Goal: Book appointment/travel/reservation

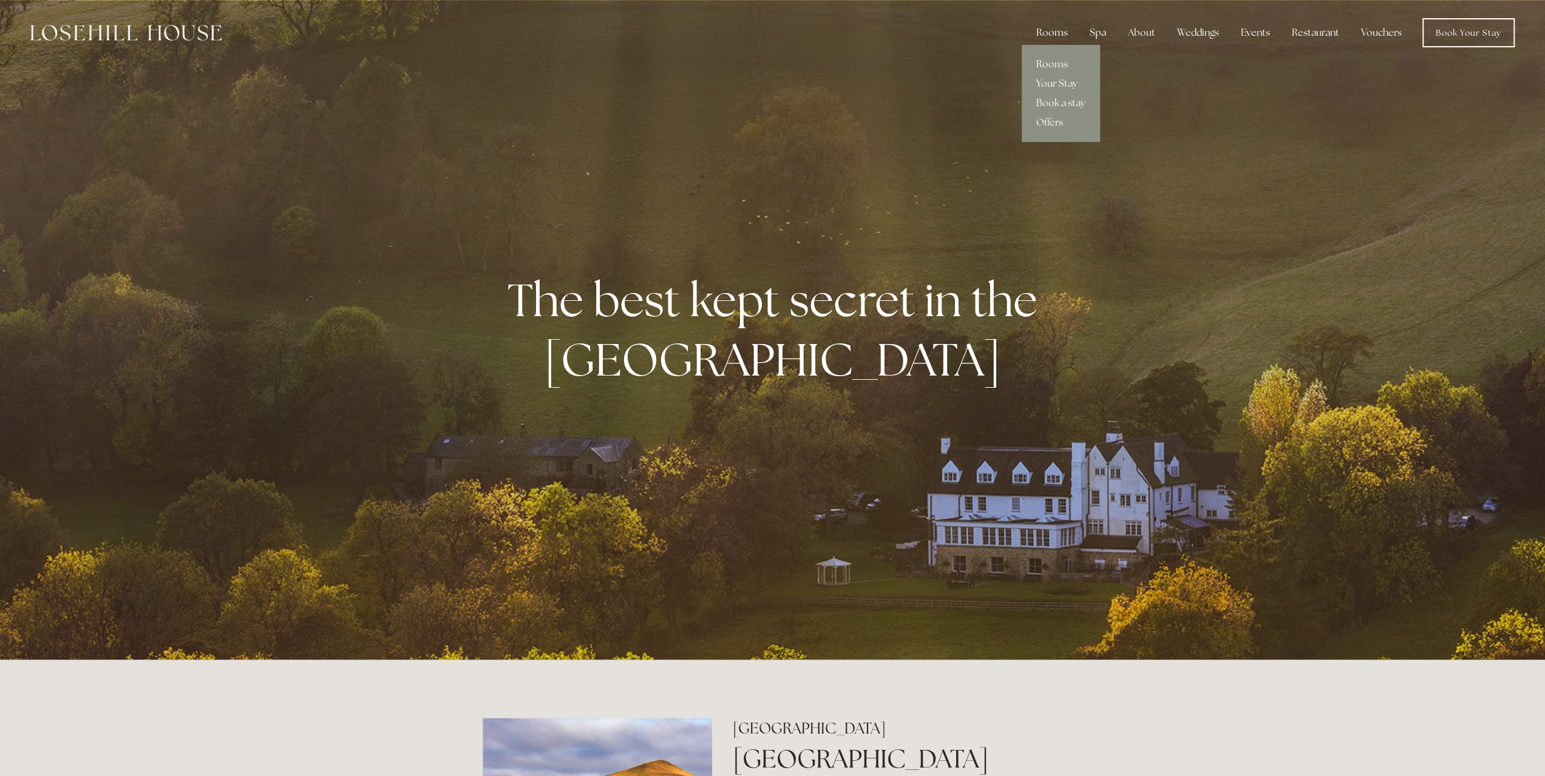
click at [1056, 40] on div "Rooms" at bounding box center [1051, 33] width 51 height 24
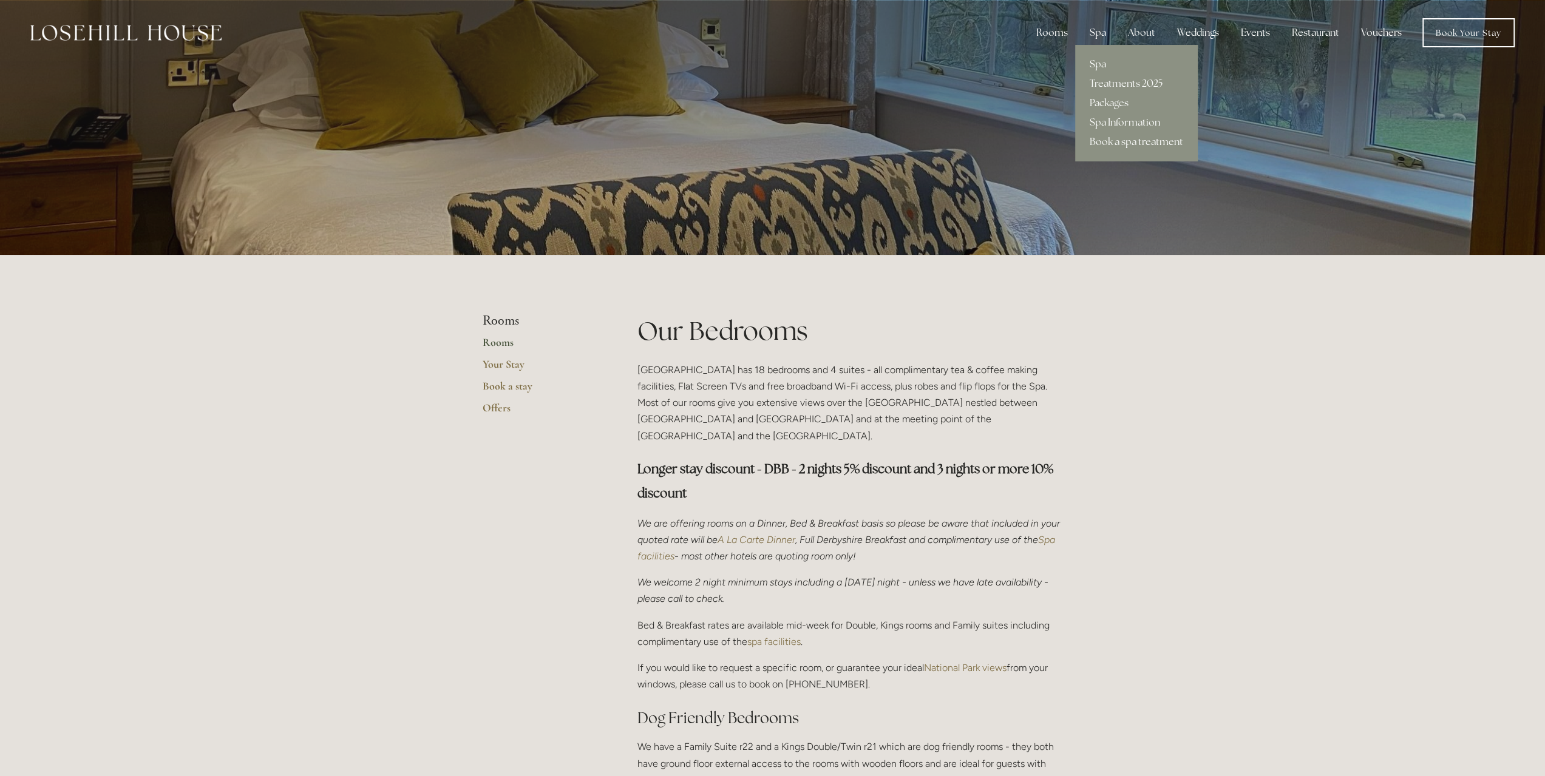
click at [1094, 32] on div "Spa" at bounding box center [1098, 33] width 36 height 24
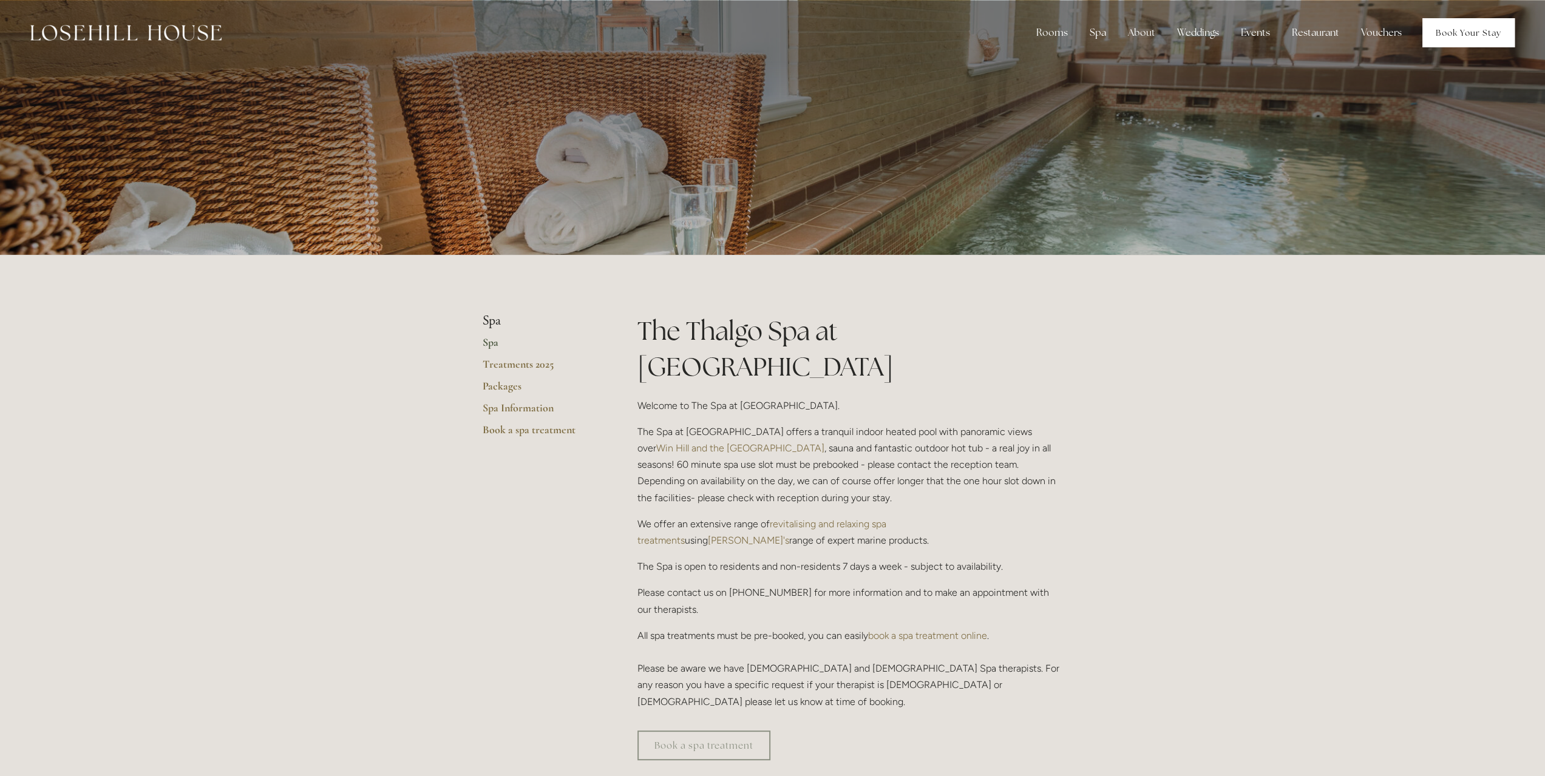
click at [1440, 30] on link "Book Your Stay" at bounding box center [1468, 32] width 92 height 29
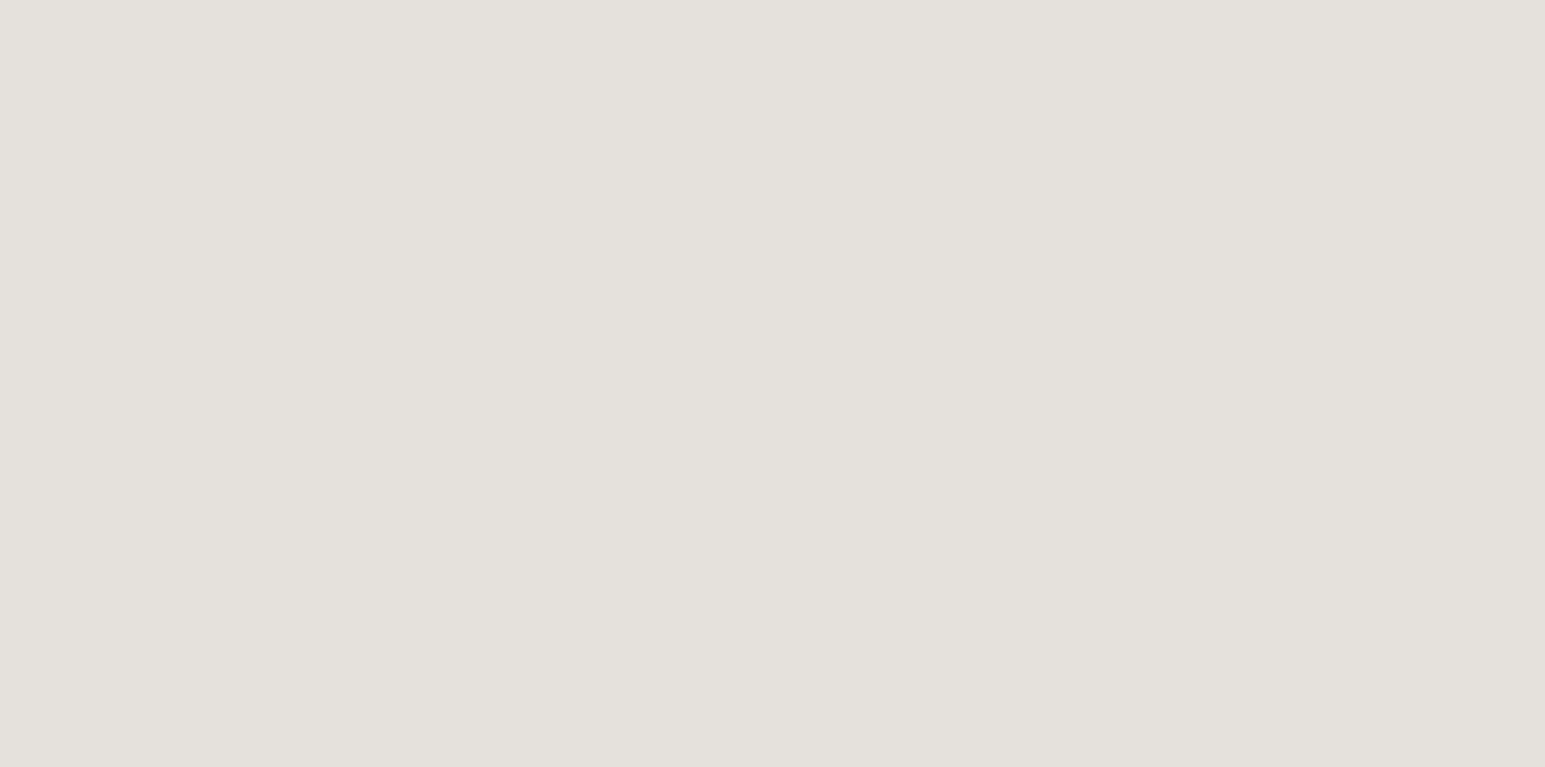
scroll to position [916, 0]
